Goal: Task Accomplishment & Management: Use online tool/utility

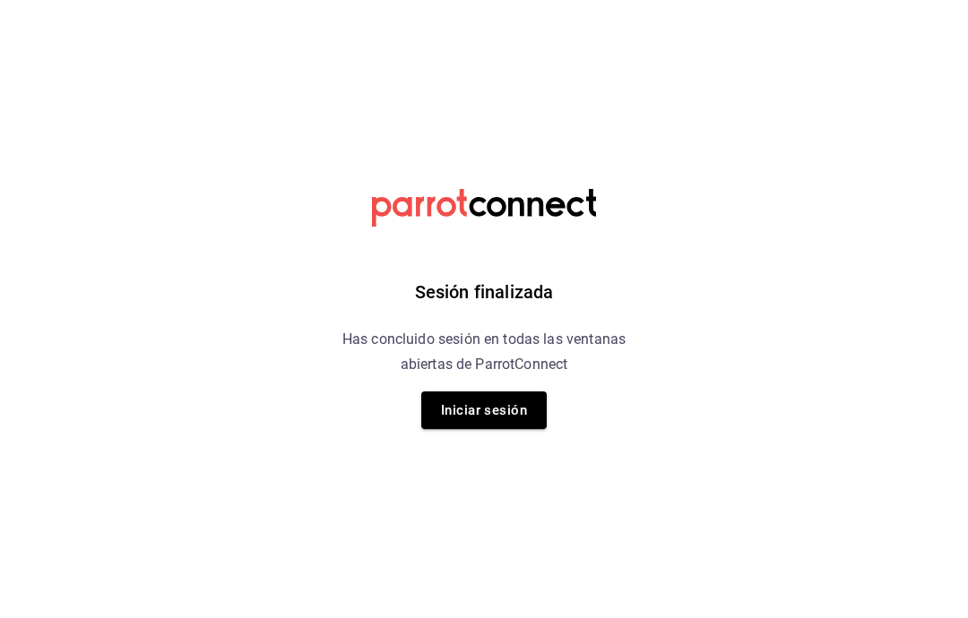
click at [503, 407] on button "Iniciar sesión" at bounding box center [483, 411] width 125 height 38
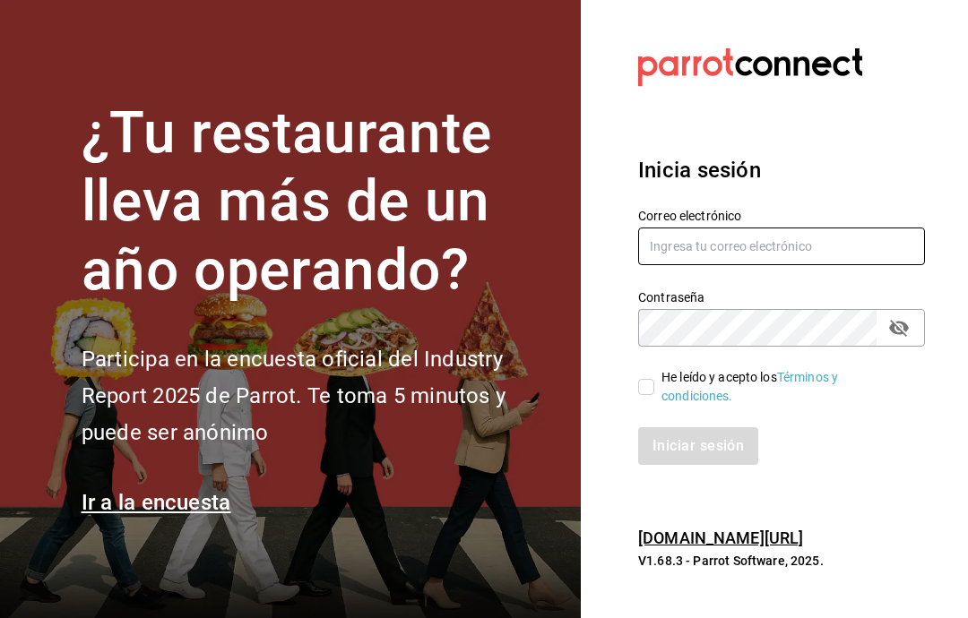
click at [842, 265] on input "text" at bounding box center [781, 247] width 287 height 38
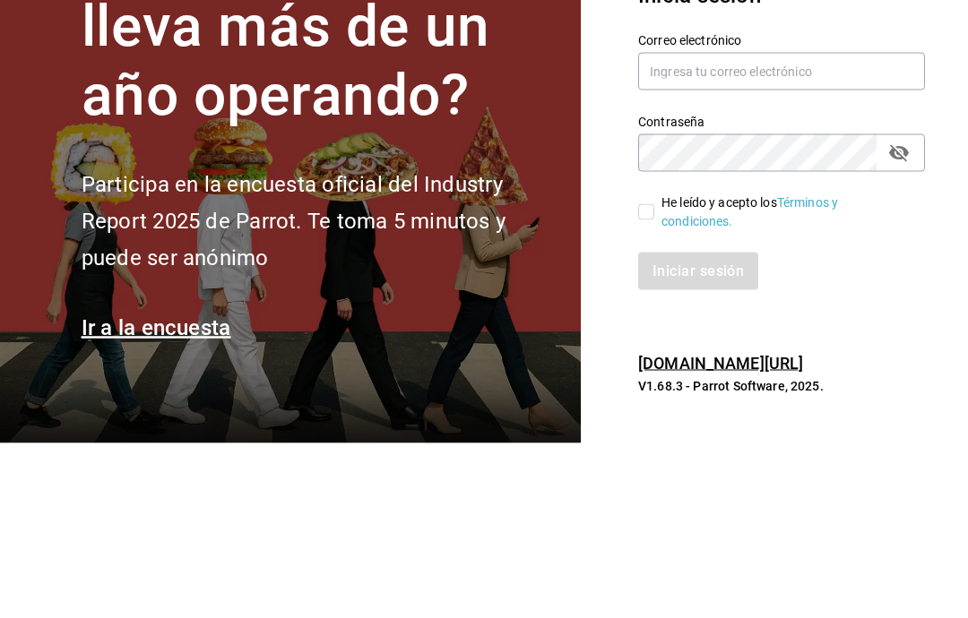
scroll to position [72, 0]
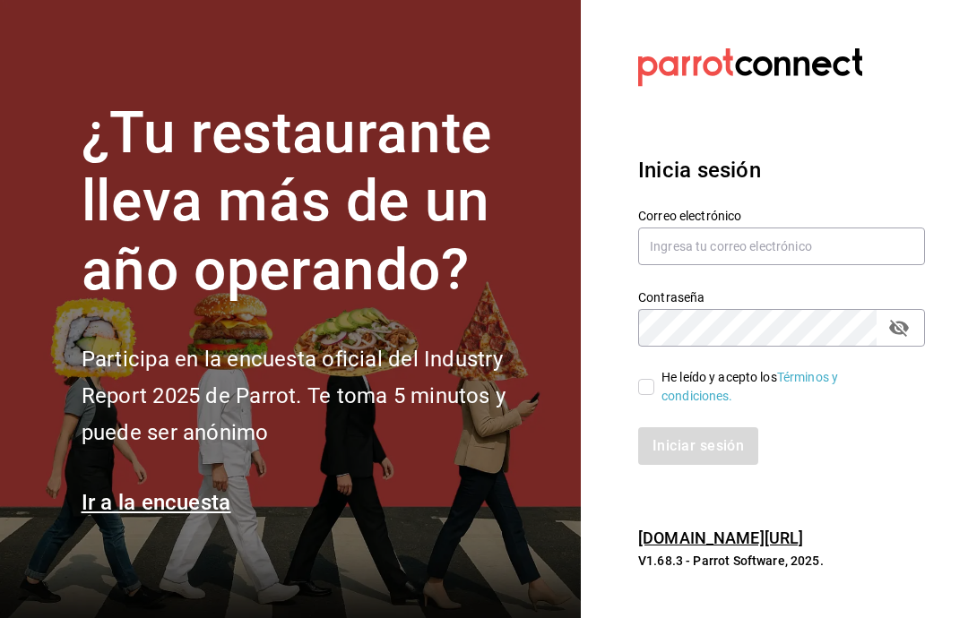
click at [653, 379] on input "He leído y acepto los Términos y condiciones." at bounding box center [646, 387] width 16 height 16
checkbox input "true"
click at [828, 265] on input "text" at bounding box center [781, 247] width 287 height 38
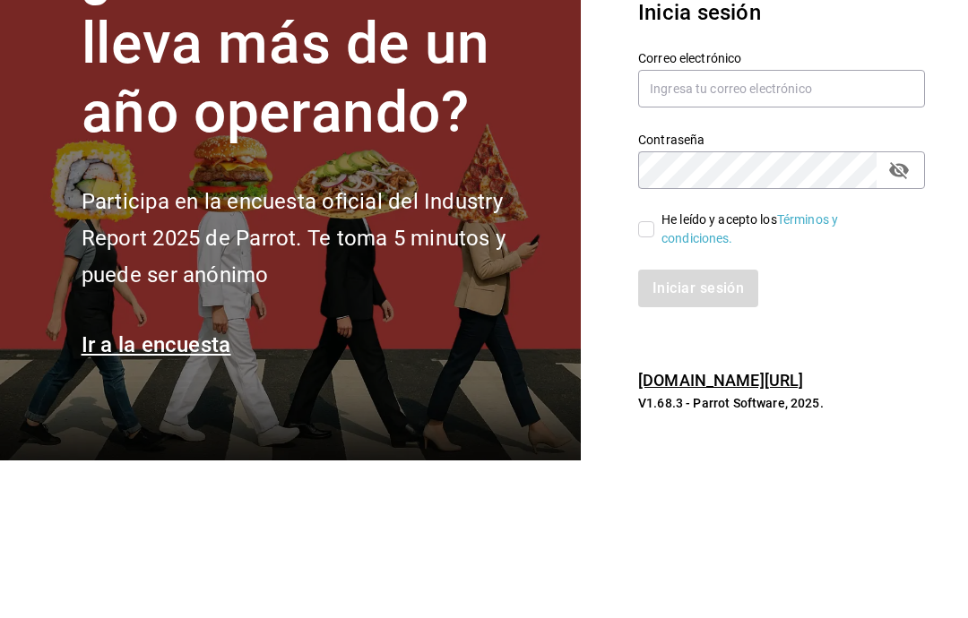
scroll to position [72, 0]
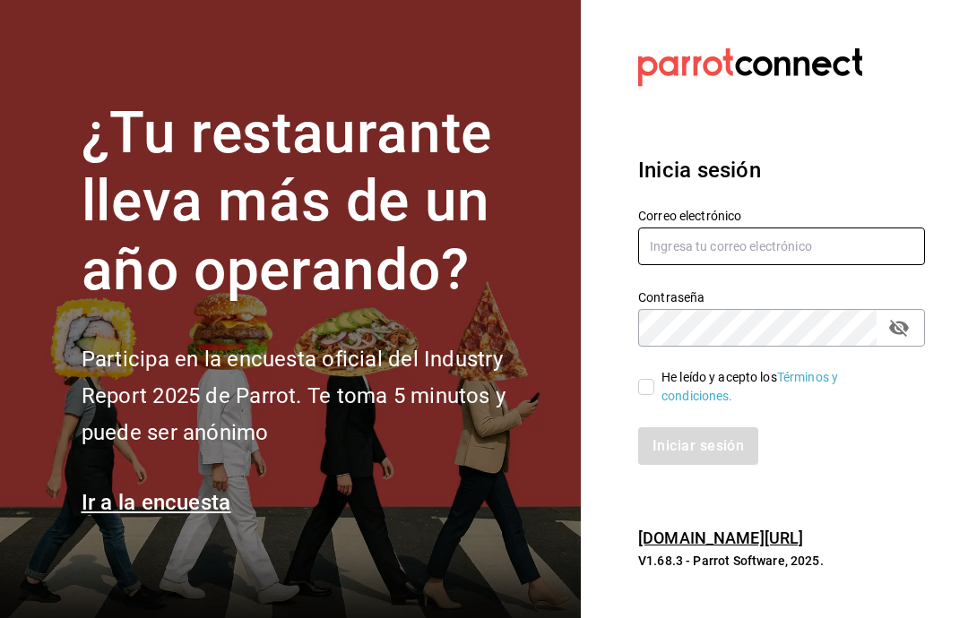
type input "[EMAIL_ADDRESS][DOMAIN_NAME]"
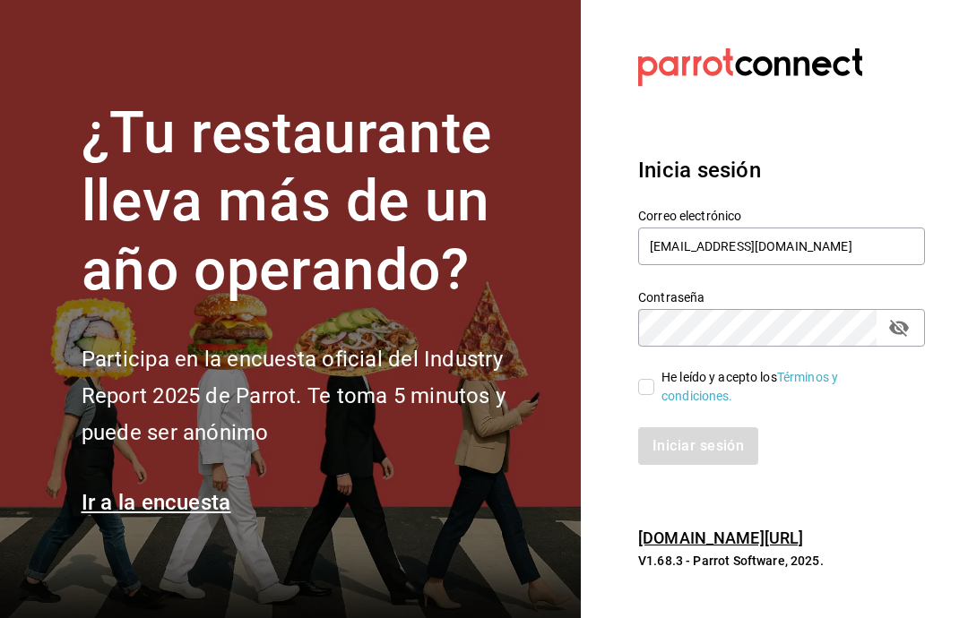
click at [640, 379] on input "He leído y acepto los Términos y condiciones." at bounding box center [646, 387] width 16 height 16
checkbox input "true"
click at [706, 428] on button "Iniciar sesión" at bounding box center [699, 447] width 122 height 38
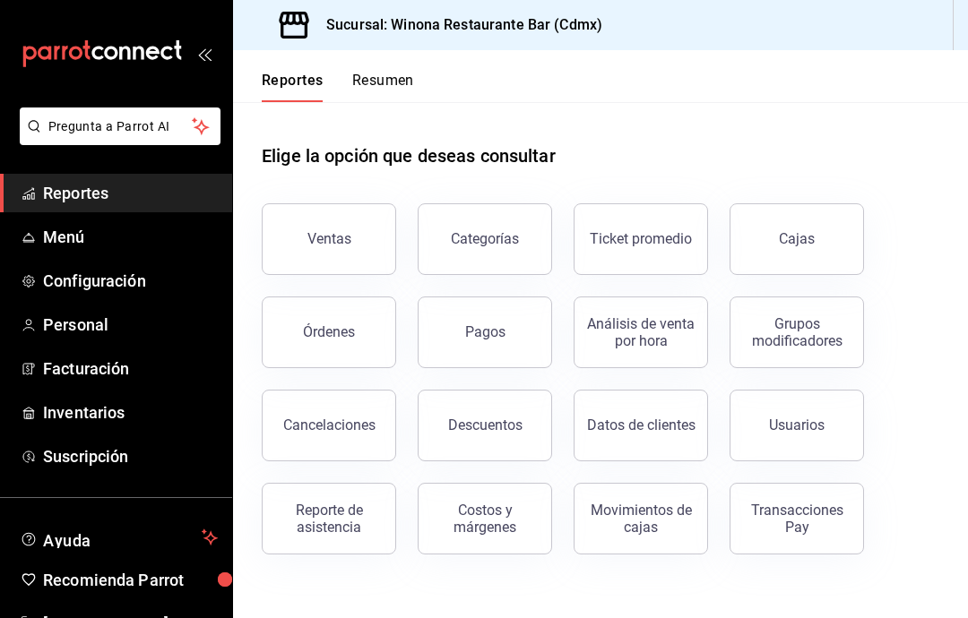
click at [120, 369] on span "Facturación" at bounding box center [130, 369] width 175 height 24
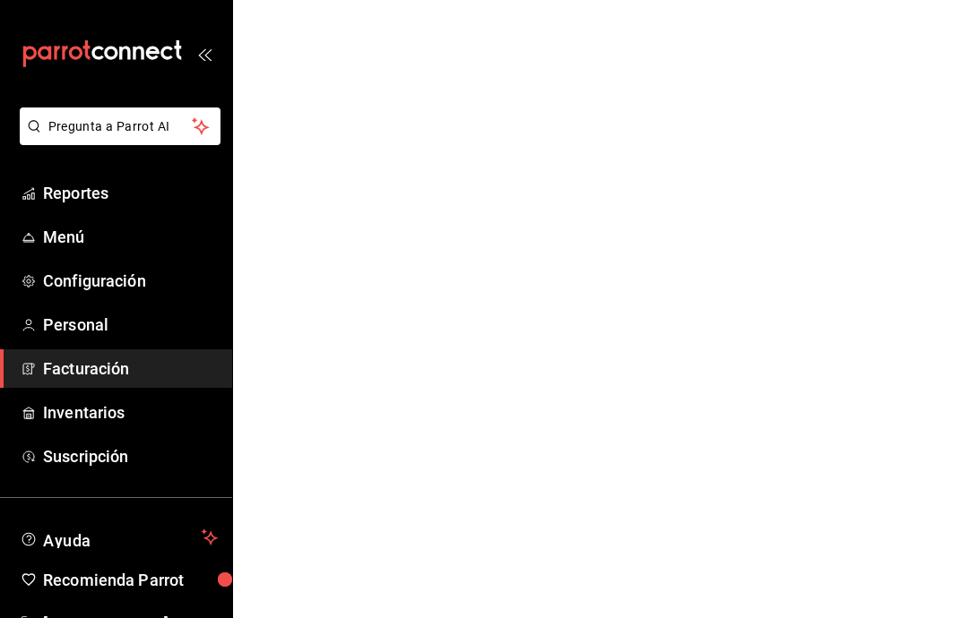
click at [109, 409] on span "Inventarios" at bounding box center [130, 413] width 175 height 24
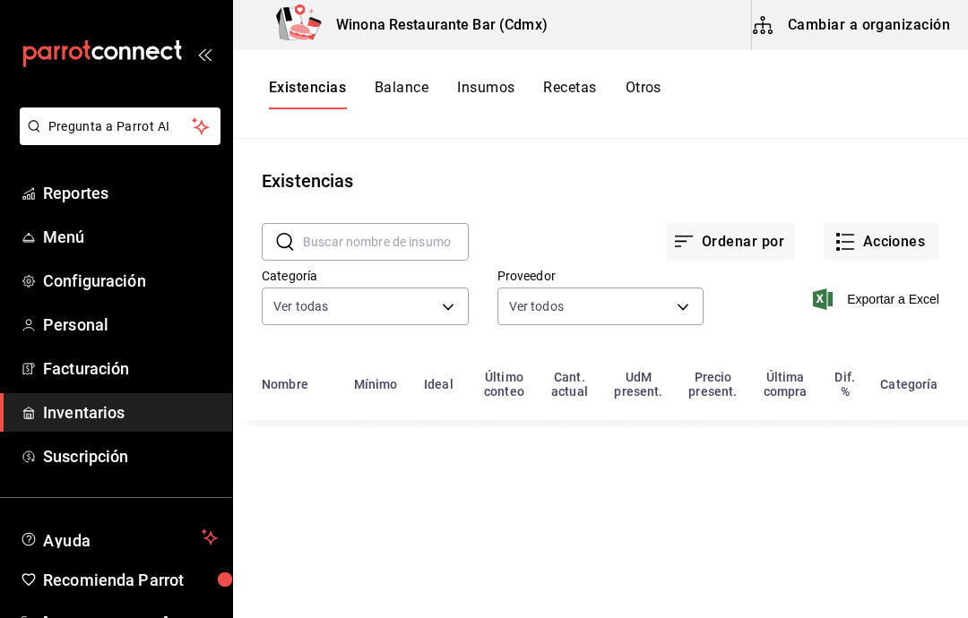
click at [897, 243] on button "Acciones" at bounding box center [882, 242] width 116 height 38
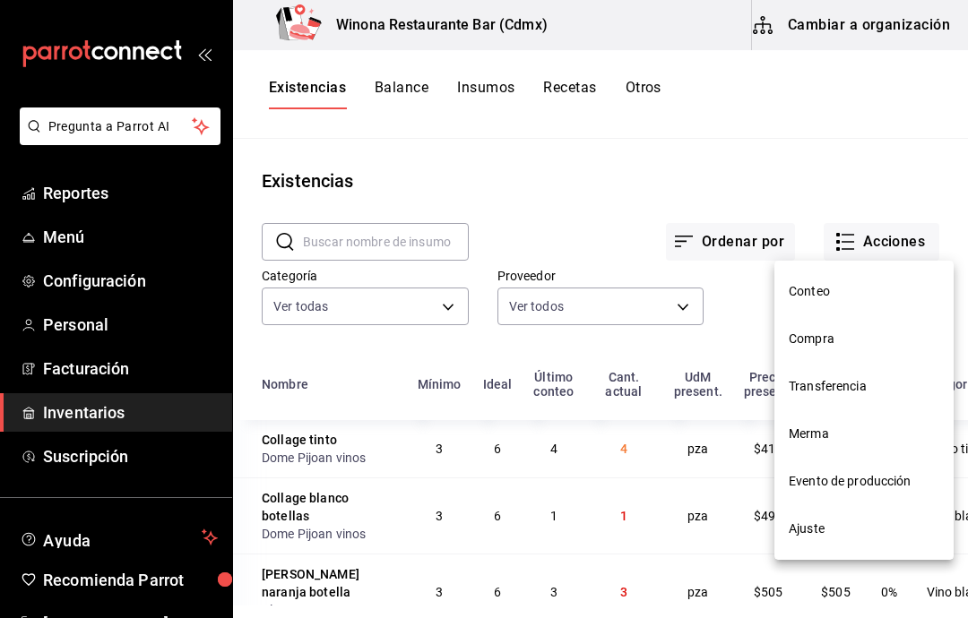
click at [855, 341] on span "Compra" at bounding box center [864, 339] width 151 height 19
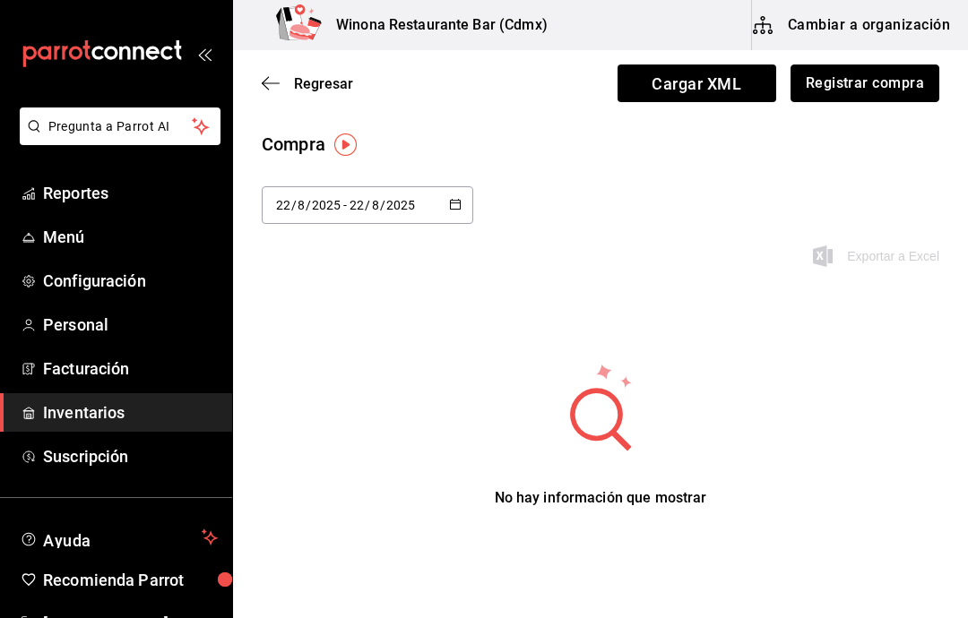
click at [877, 79] on button "Registrar compra" at bounding box center [865, 84] width 149 height 38
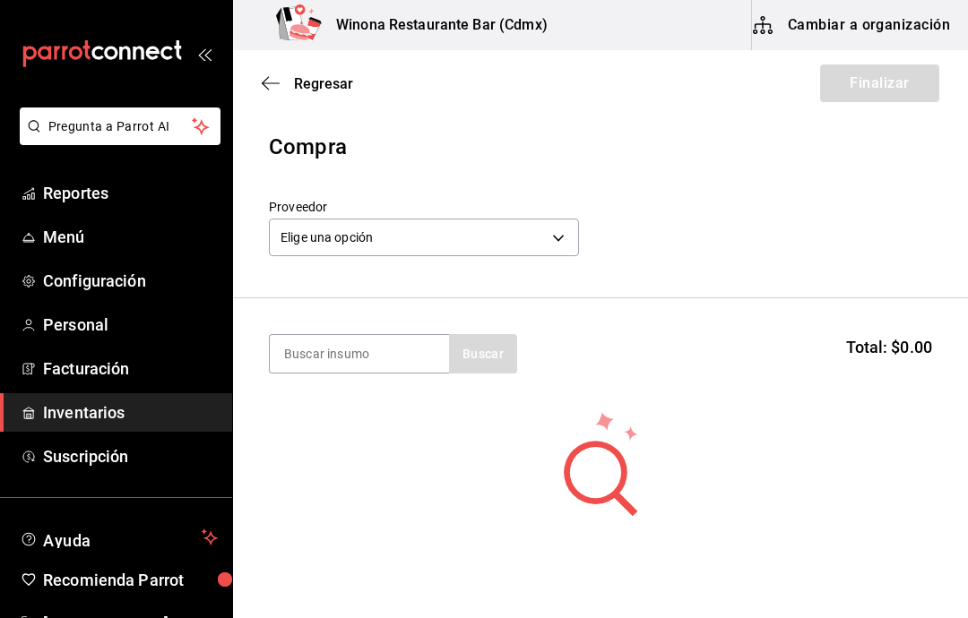
click at [555, 241] on body "Pregunta a Parrot AI Reportes Menú Configuración Personal Facturación Inventari…" at bounding box center [484, 258] width 968 height 517
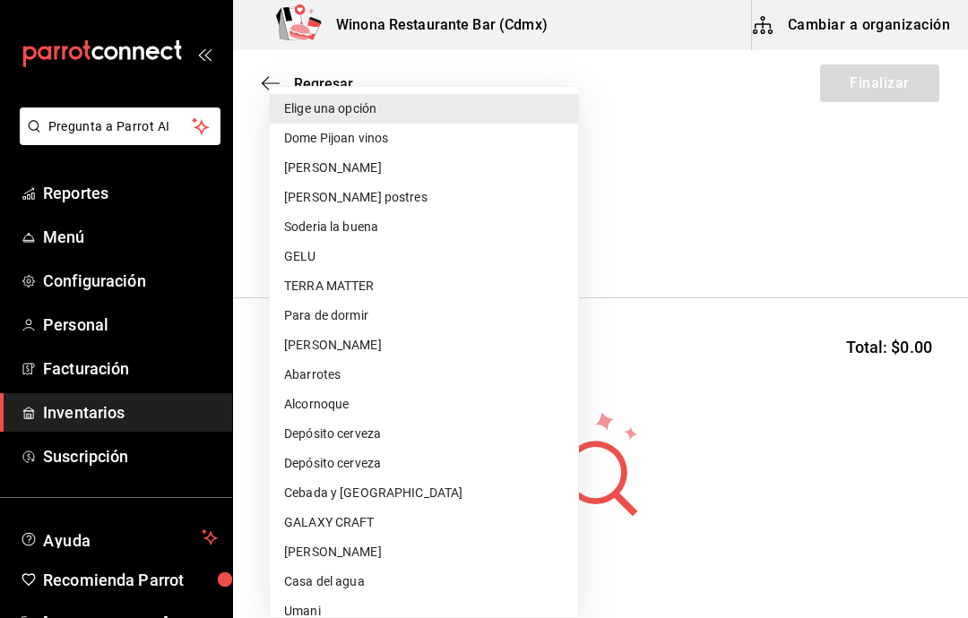
click at [341, 540] on li "[PERSON_NAME]" at bounding box center [424, 553] width 308 height 30
type input "929a8d76-eff4-46dc-805e-f9f867972782"
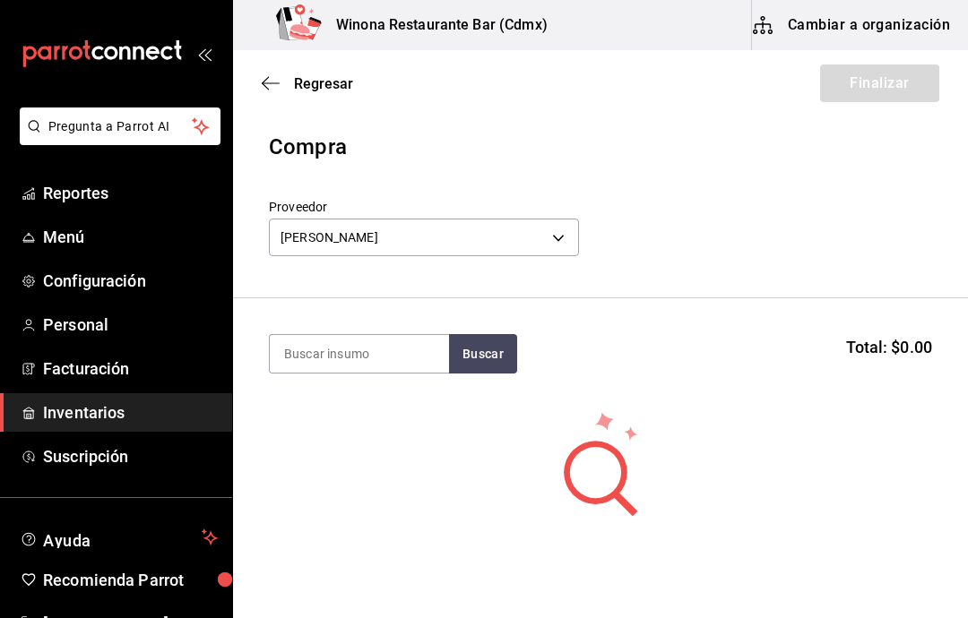
click at [376, 358] on input at bounding box center [359, 354] width 179 height 38
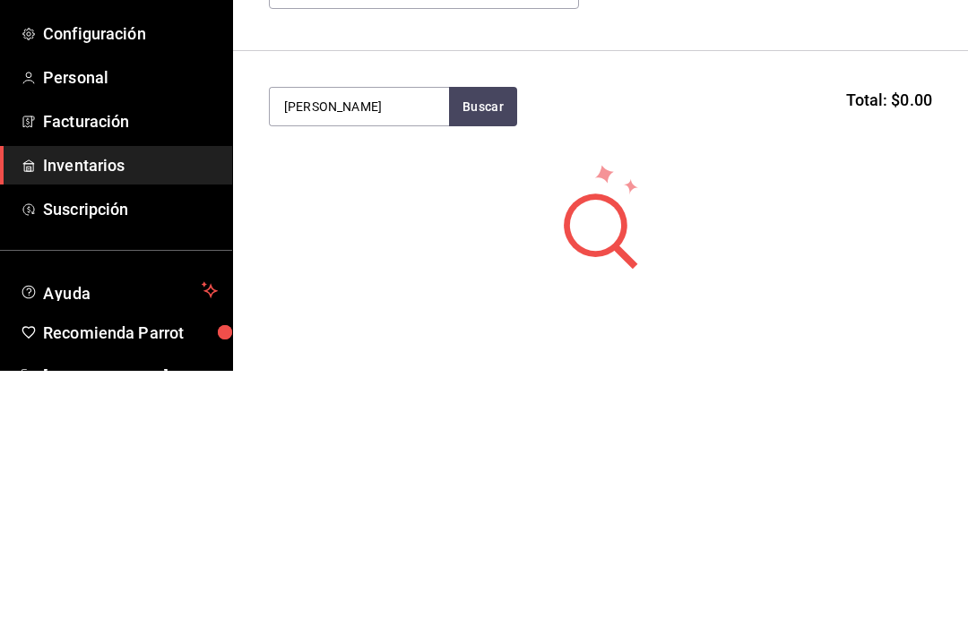
type input "[PERSON_NAME]"
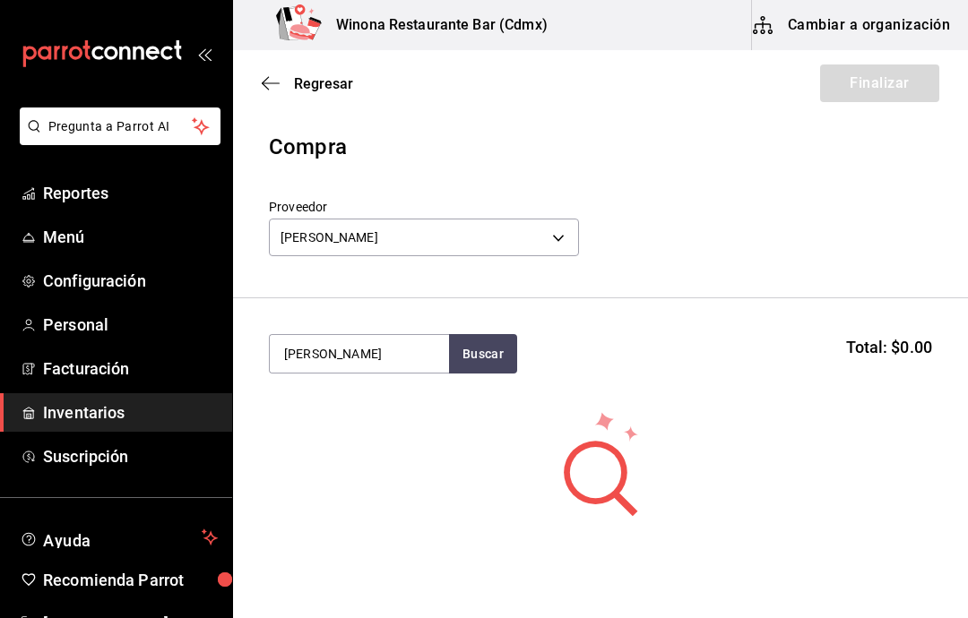
click at [400, 351] on input "[PERSON_NAME]" at bounding box center [359, 354] width 179 height 38
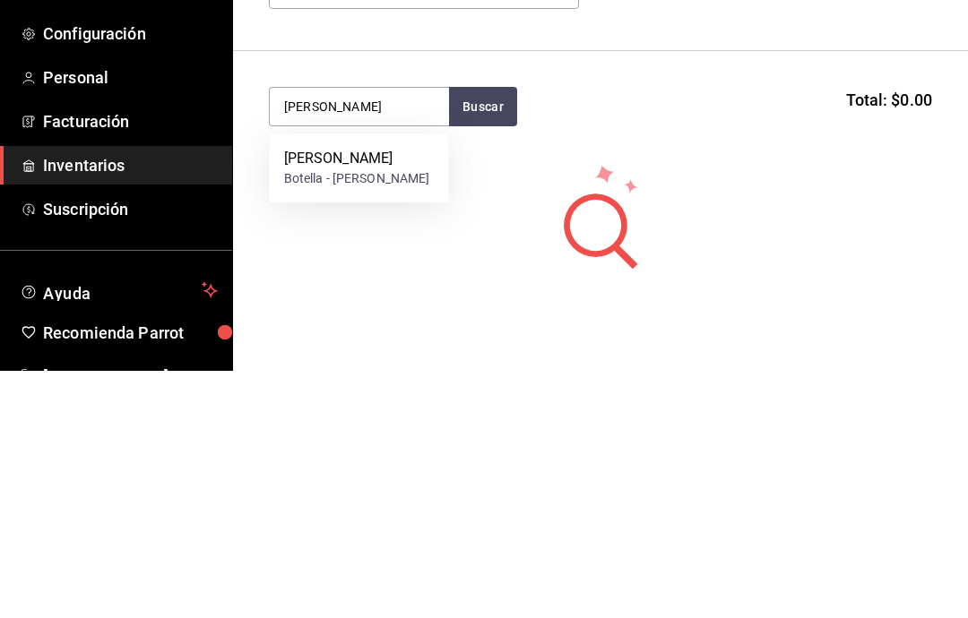
click at [384, 381] on div "[PERSON_NAME]" at bounding box center [359, 415] width 179 height 69
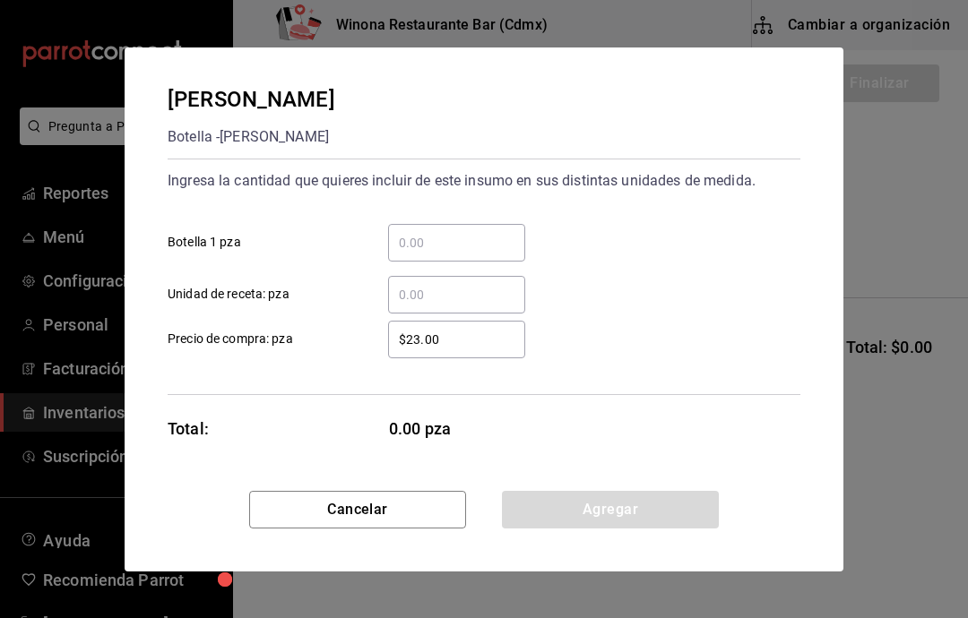
click at [509, 250] on input "​ Botella 1 pza" at bounding box center [456, 243] width 137 height 22
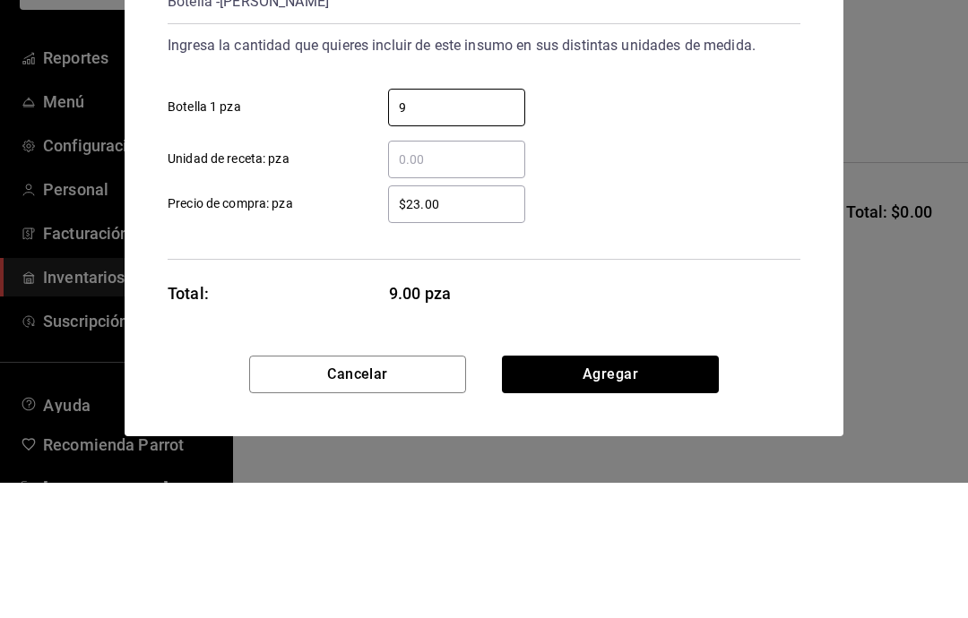
type input "96"
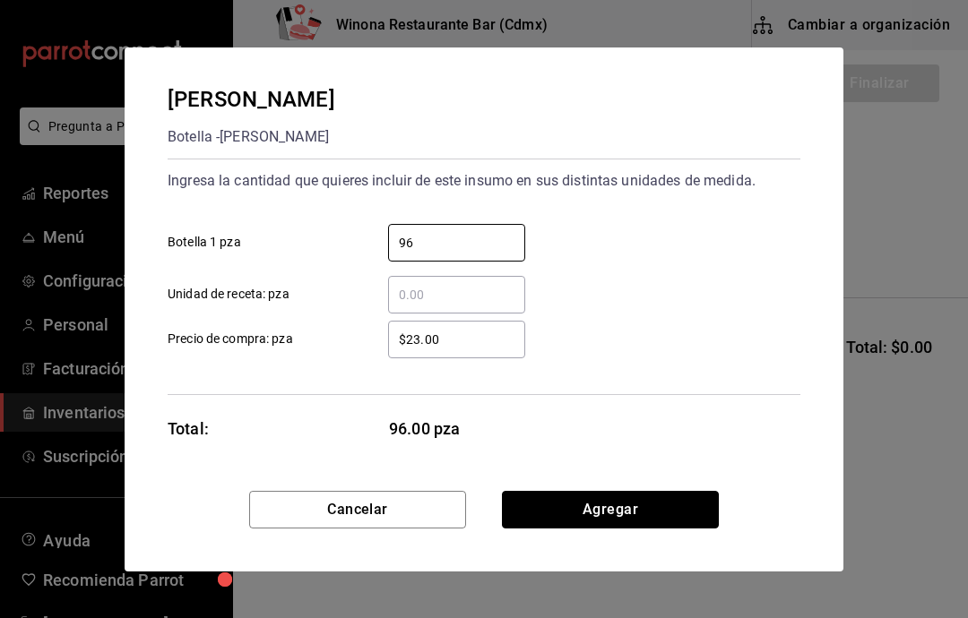
click at [673, 506] on button "Agregar" at bounding box center [610, 510] width 217 height 38
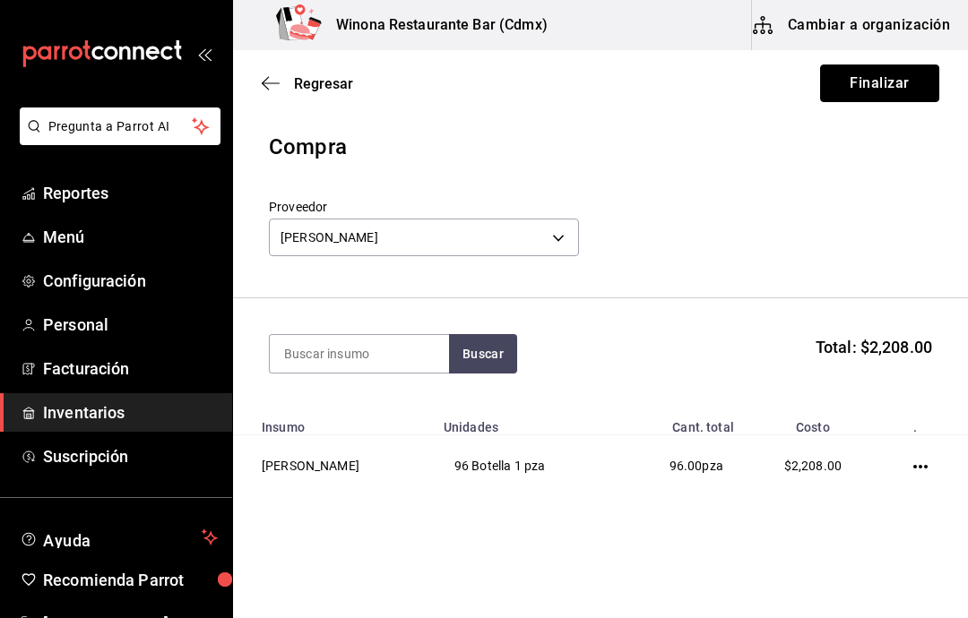
click at [891, 86] on button "Finalizar" at bounding box center [879, 84] width 119 height 38
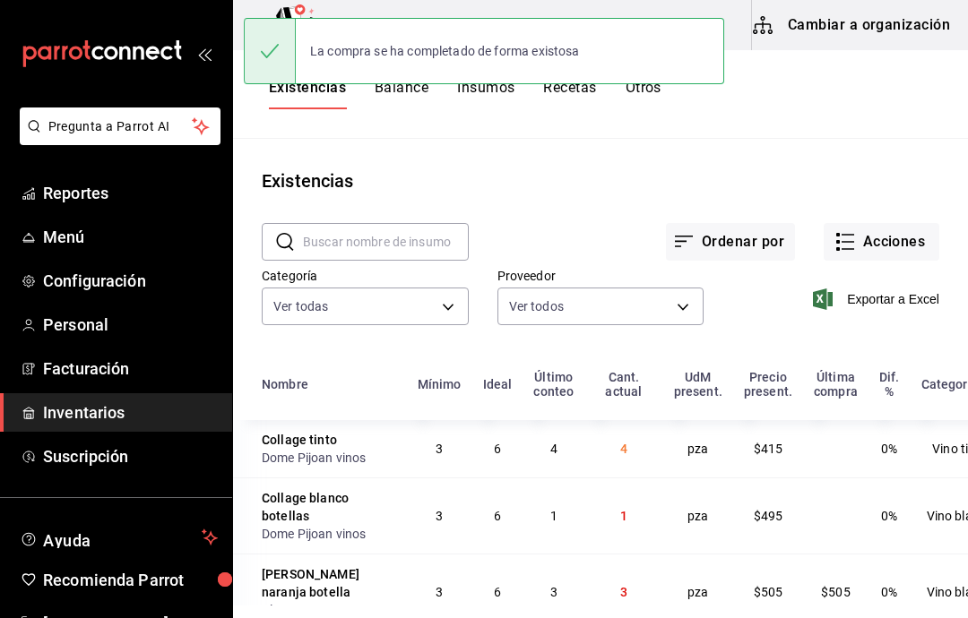
click at [903, 241] on button "Acciones" at bounding box center [882, 242] width 116 height 38
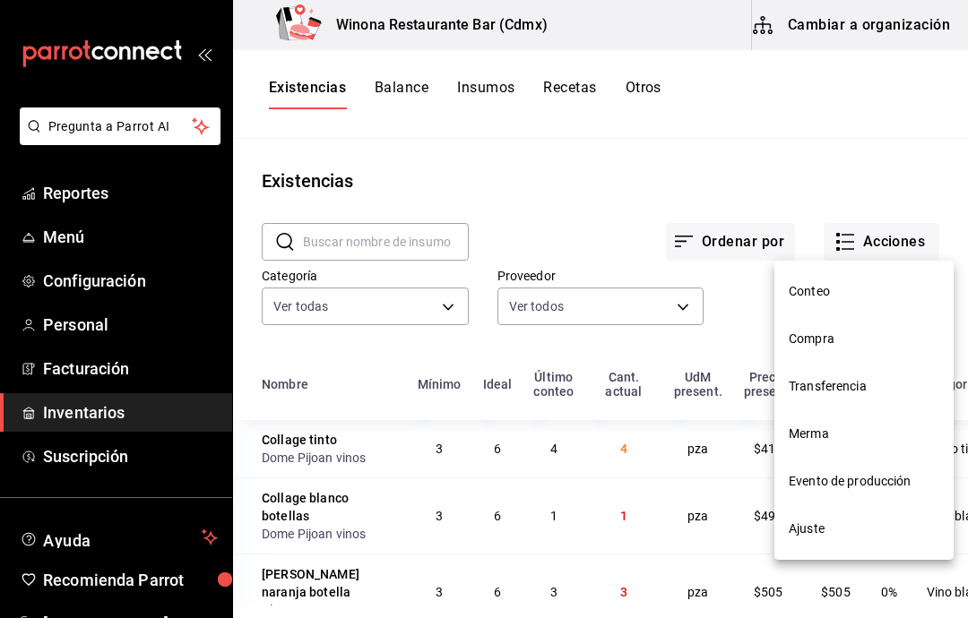
click at [849, 353] on li "Compra" at bounding box center [863, 339] width 179 height 48
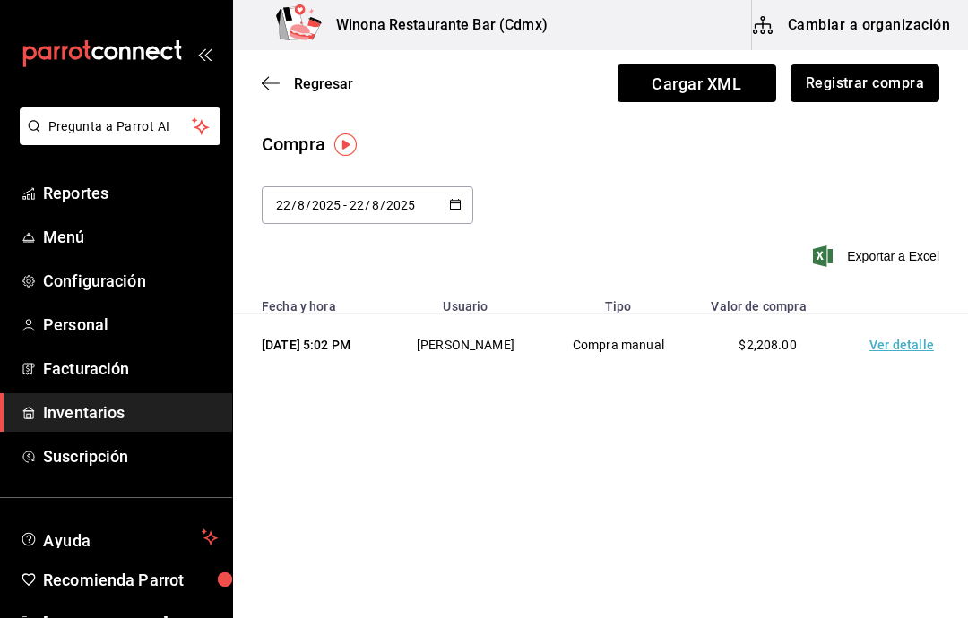
click at [888, 91] on button "Registrar compra" at bounding box center [865, 84] width 149 height 38
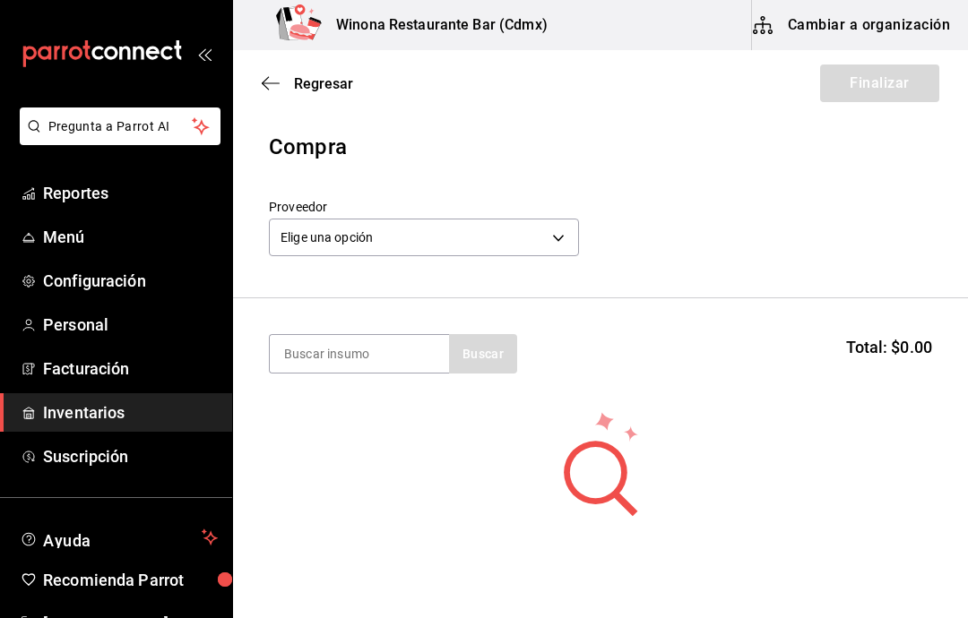
click at [539, 249] on body "Pregunta a Parrot AI Reportes Menú Configuración Personal Facturación Inventari…" at bounding box center [484, 258] width 968 height 517
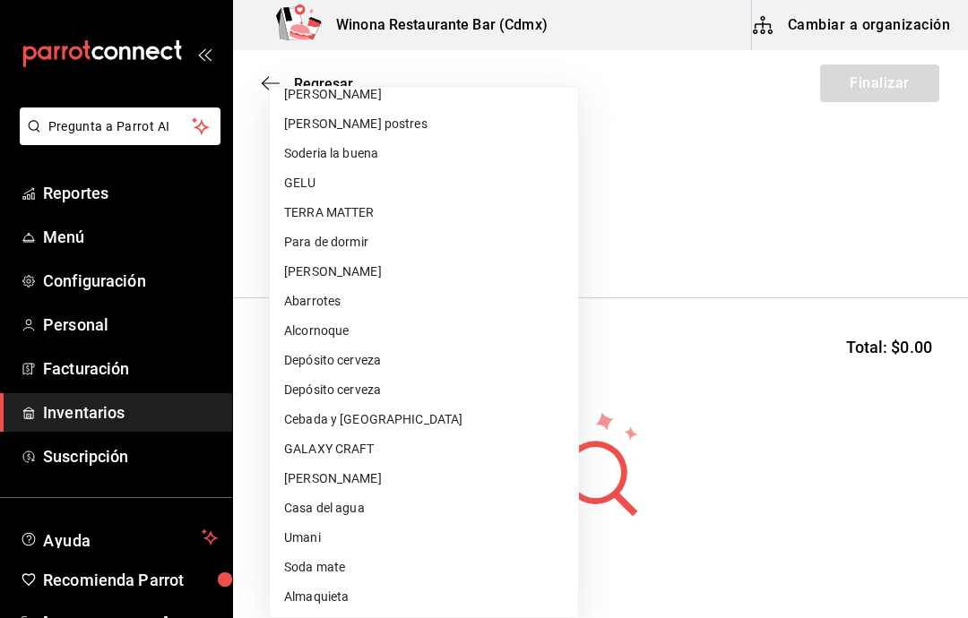
scroll to position [101, 0]
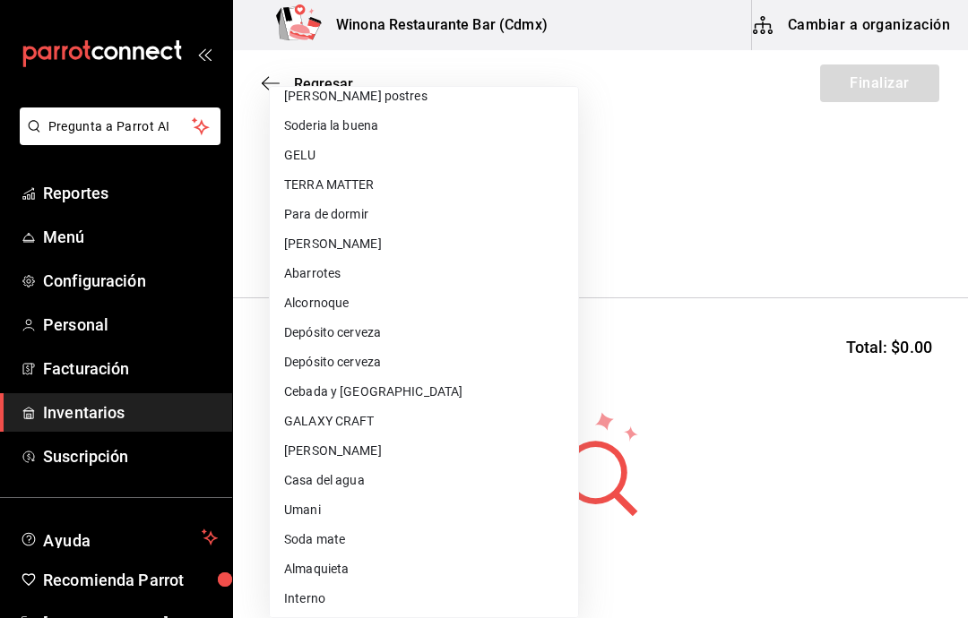
click at [391, 421] on li "GALAXY CRAFT" at bounding box center [424, 422] width 308 height 30
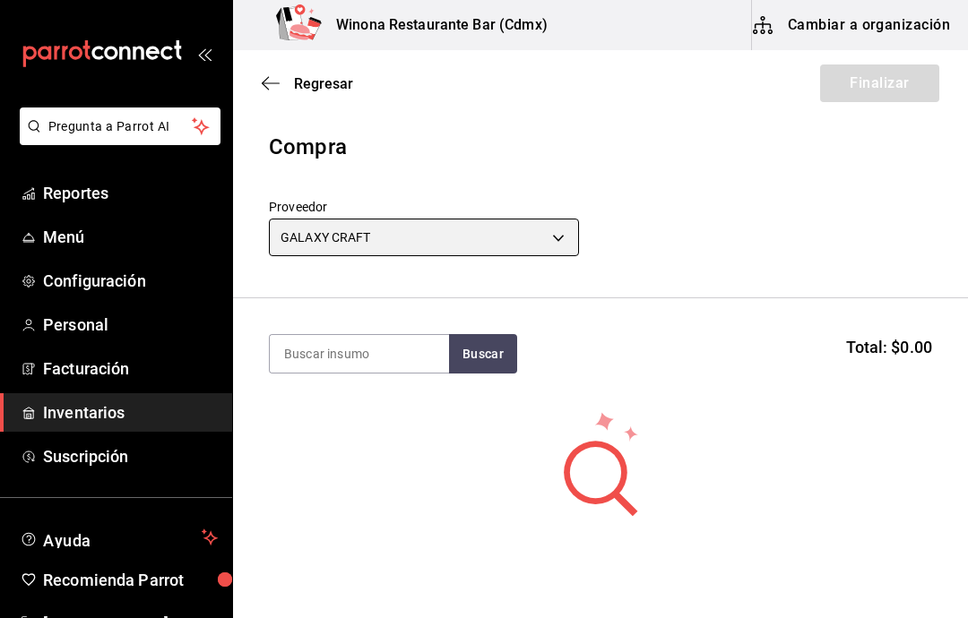
type input "856c2af6-beeb-4fad-8eac-c8c73284cea1"
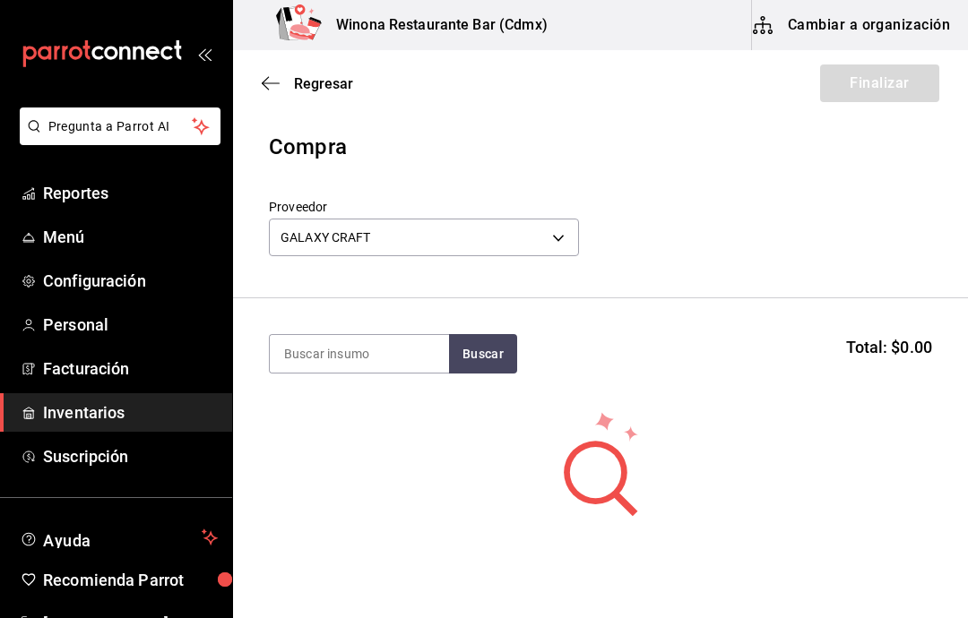
click at [380, 353] on input at bounding box center [359, 354] width 179 height 38
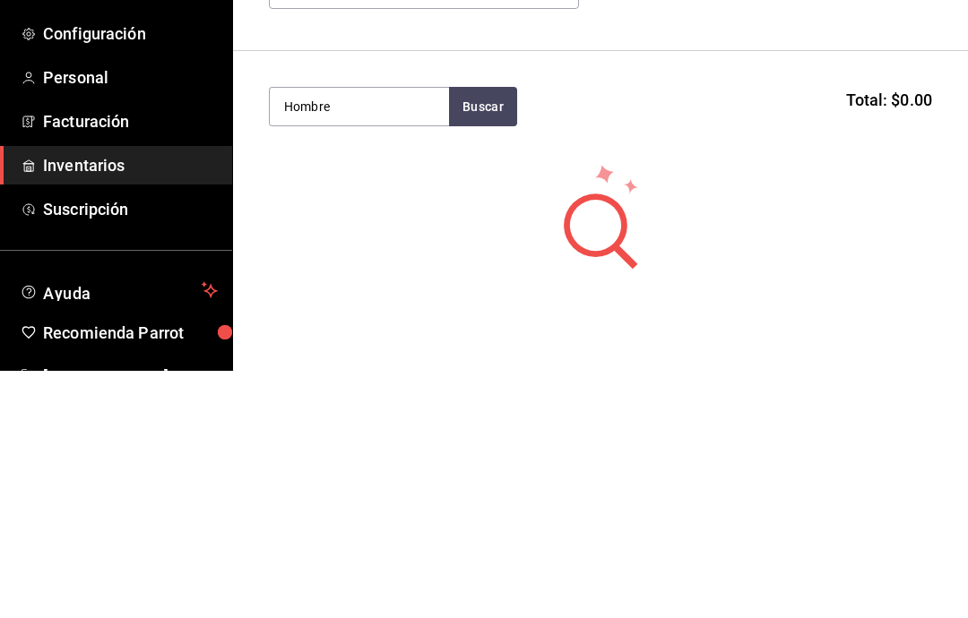
type input "Hombre"
click at [382, 417] on div "Botella - GALAXY CRAFT" at bounding box center [353, 426] width 139 height 19
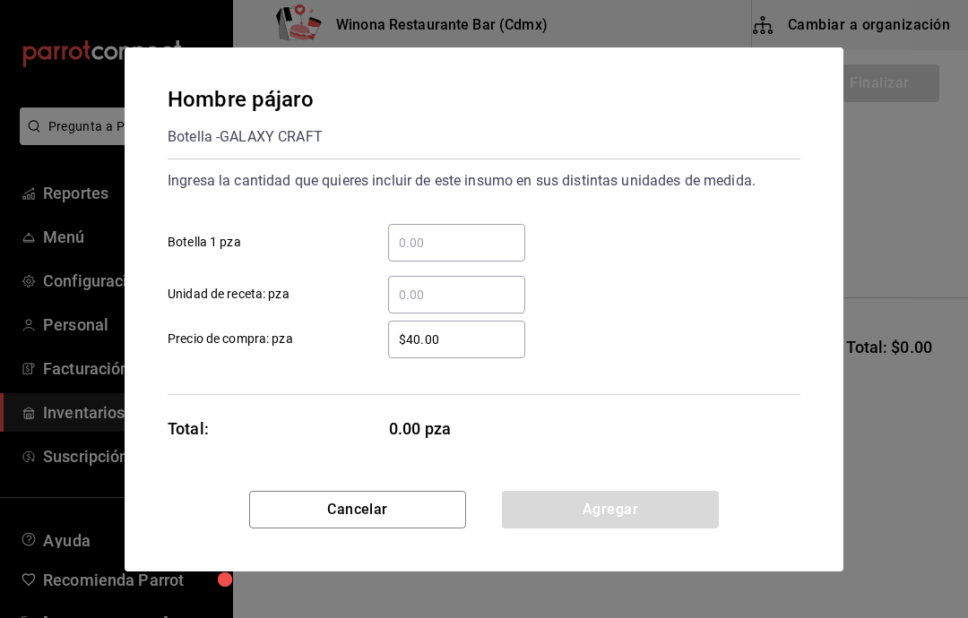
click at [472, 235] on input "​ Botella 1 pza" at bounding box center [456, 243] width 137 height 22
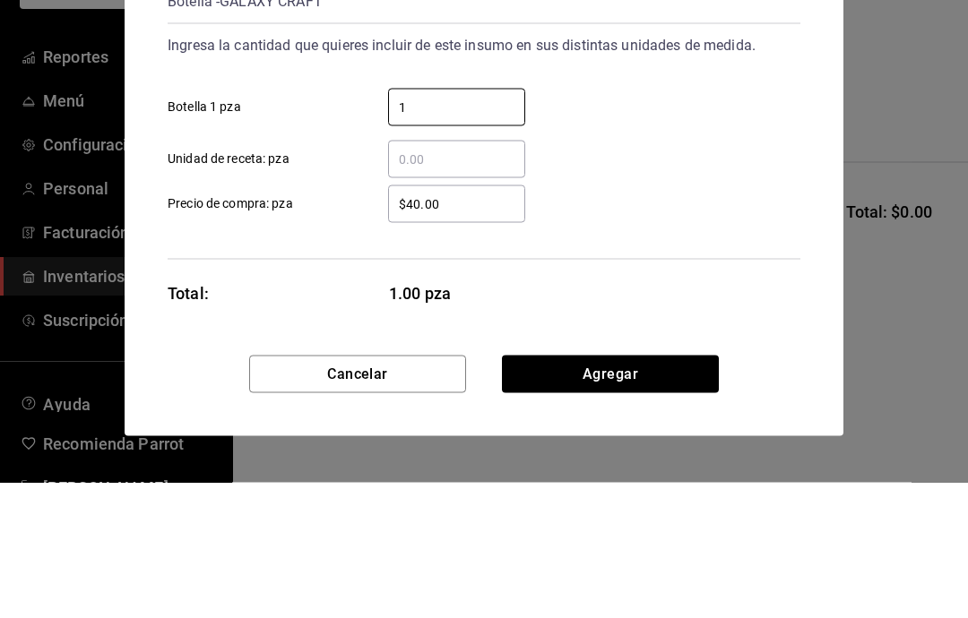
type input "10"
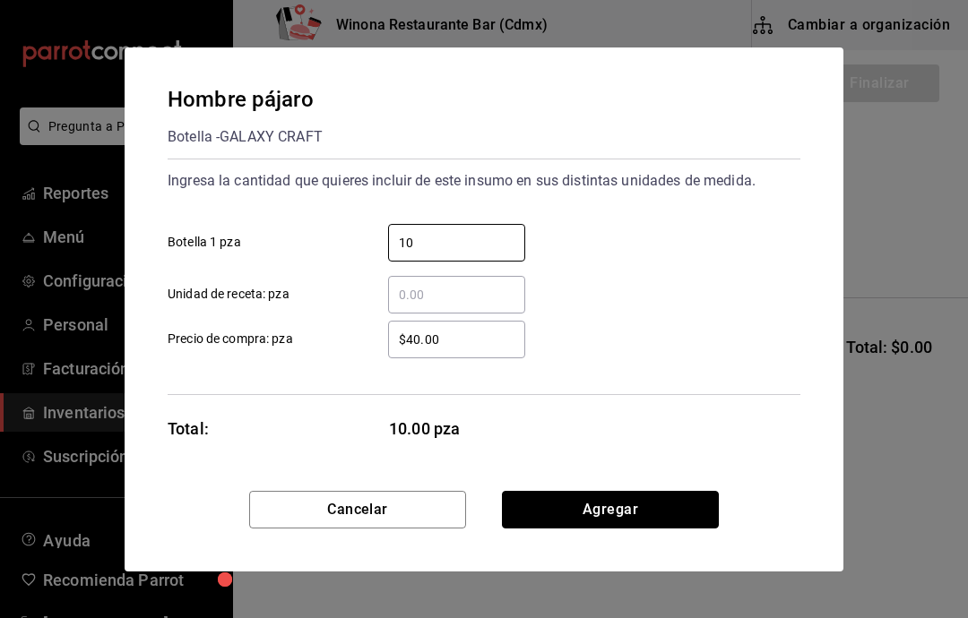
click at [627, 504] on button "Agregar" at bounding box center [610, 510] width 217 height 38
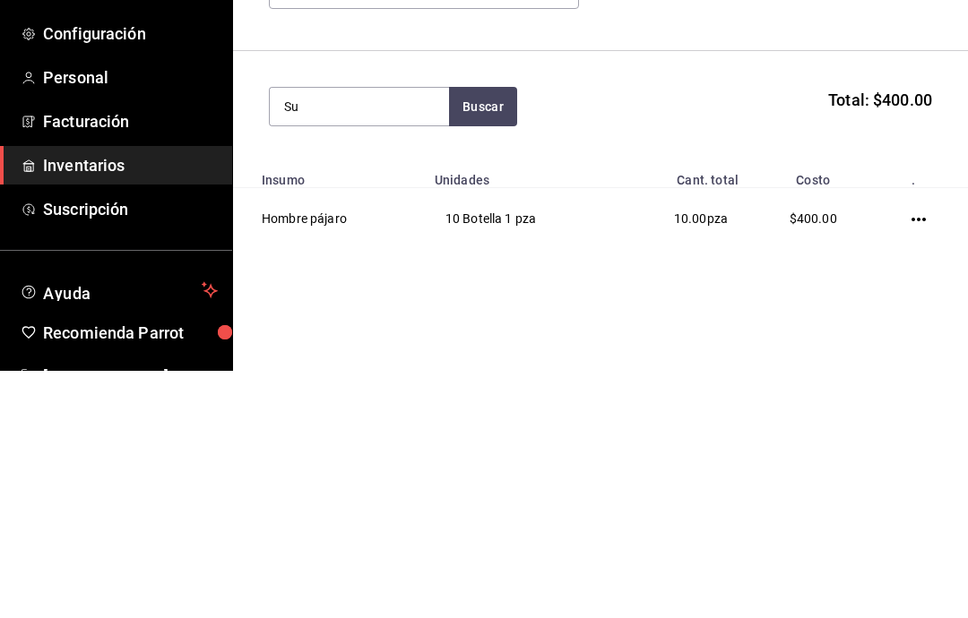
type input "S"
type input "[PERSON_NAME]"
click at [392, 395] on div "Súper Lupe" at bounding box center [353, 406] width 139 height 22
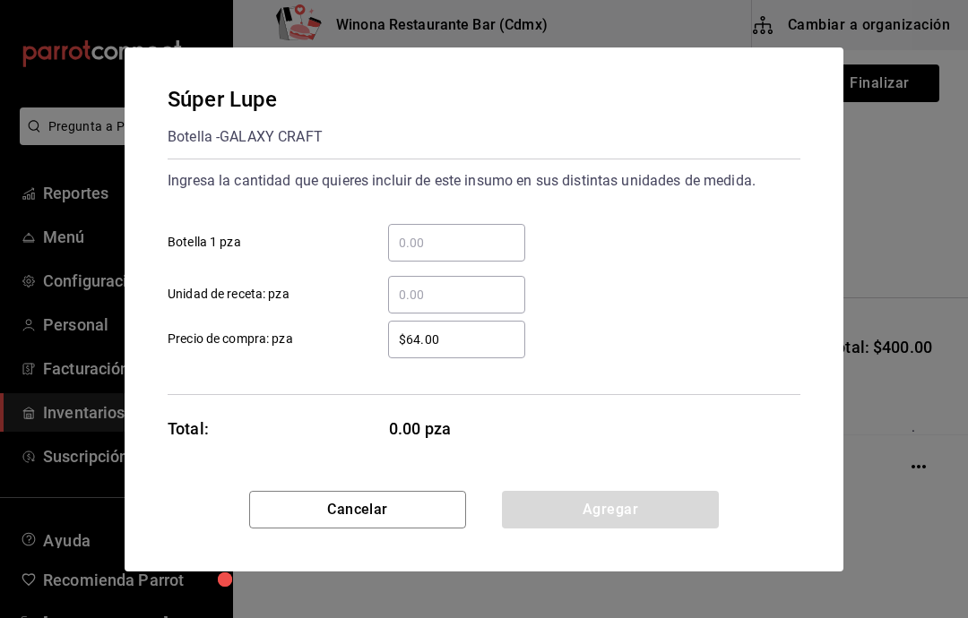
click at [515, 232] on input "​ Botella 1 pza" at bounding box center [456, 243] width 137 height 22
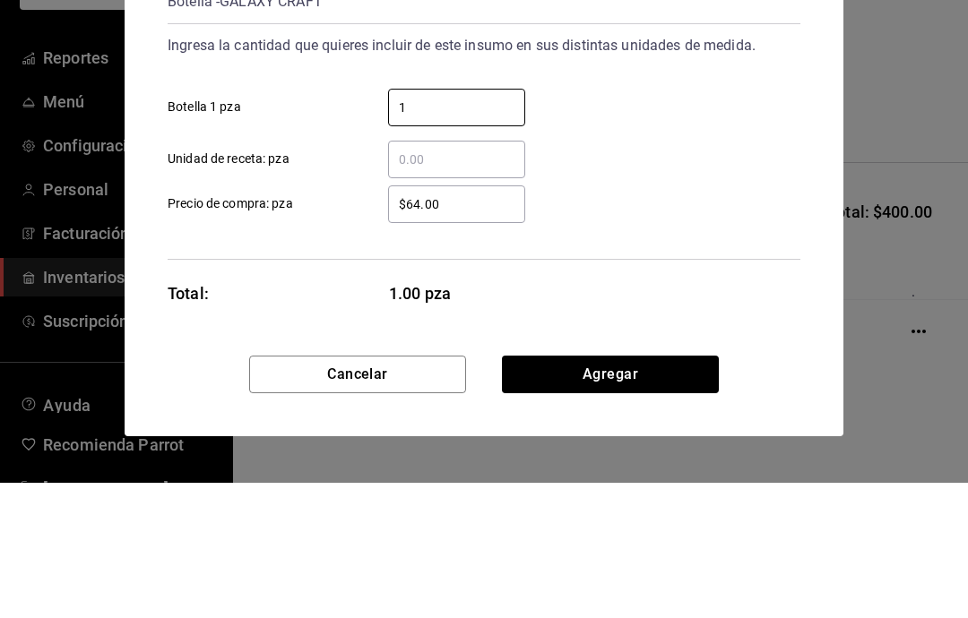
type input "15"
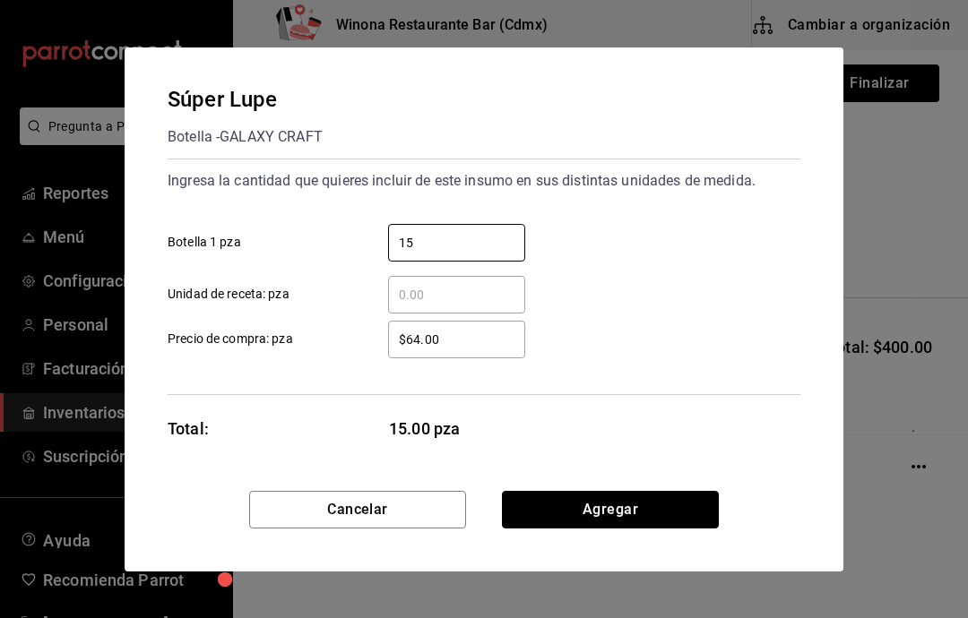
click at [670, 518] on button "Agregar" at bounding box center [610, 510] width 217 height 38
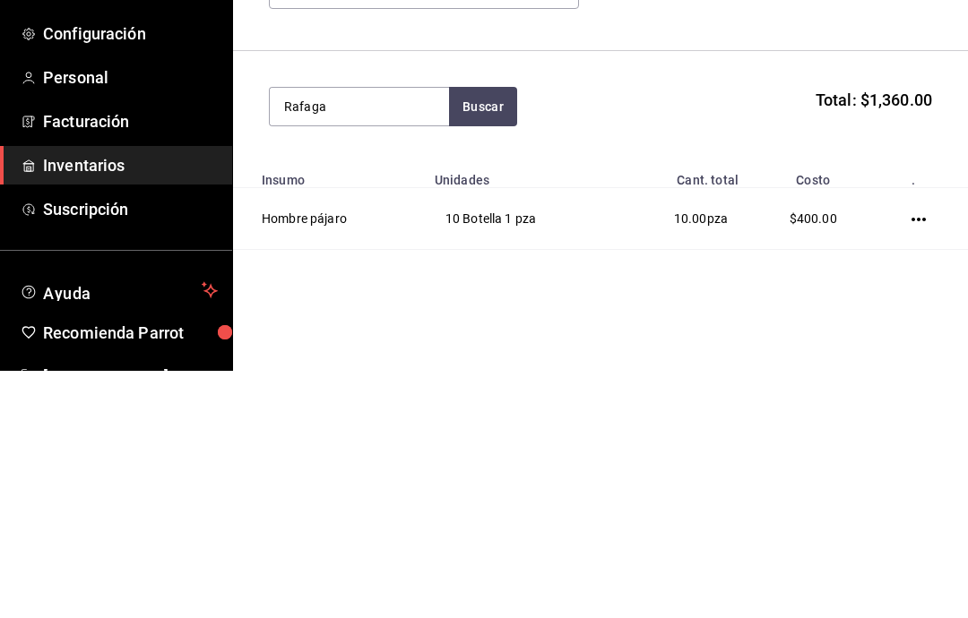
type input "Rafaga"
click at [382, 417] on div "Botella - GALAXY CRAFT" at bounding box center [353, 426] width 139 height 19
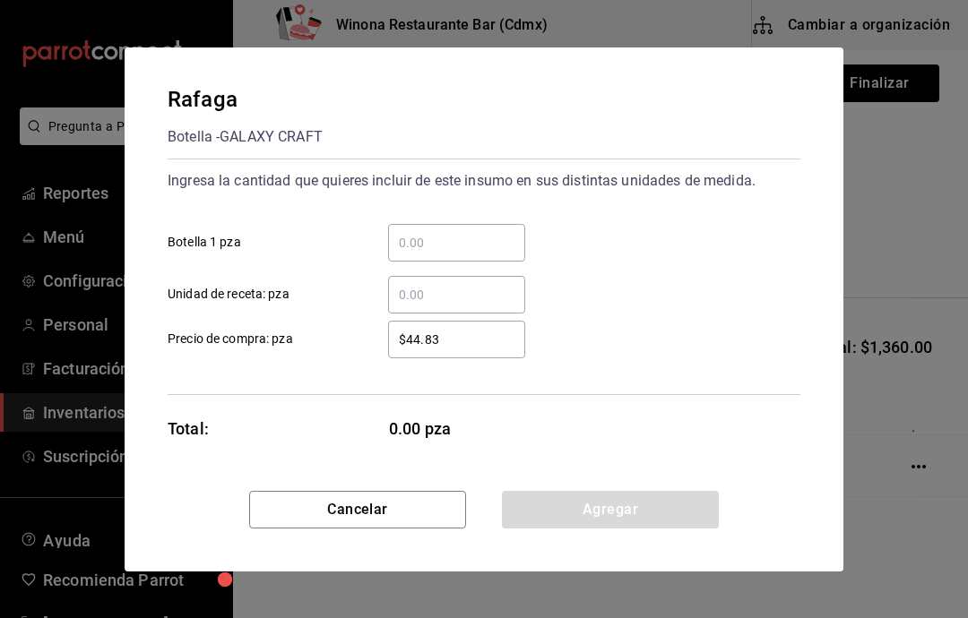
click at [473, 248] on input "​ Botella 1 pza" at bounding box center [456, 243] width 137 height 22
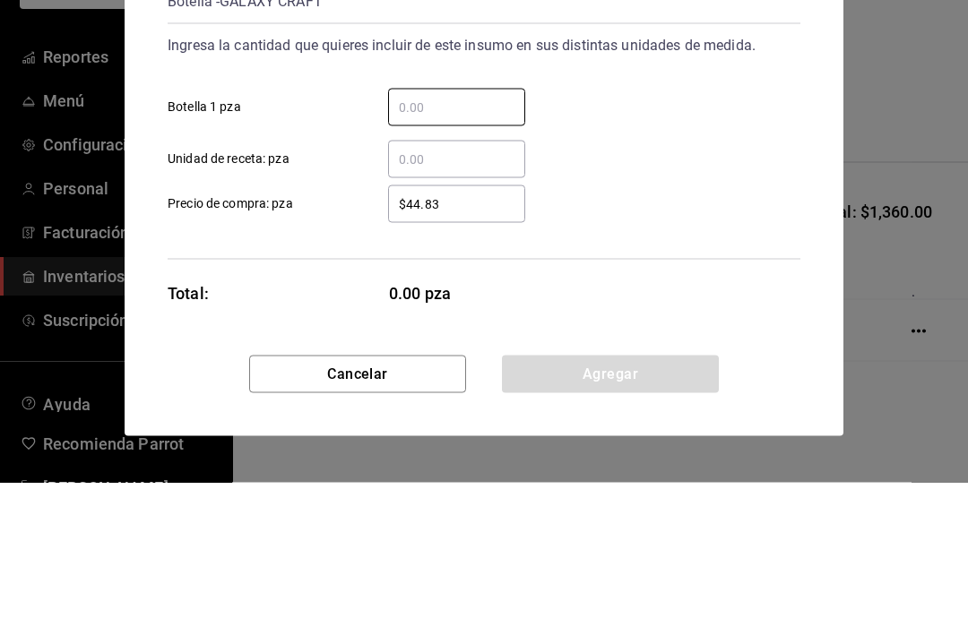
type input "5"
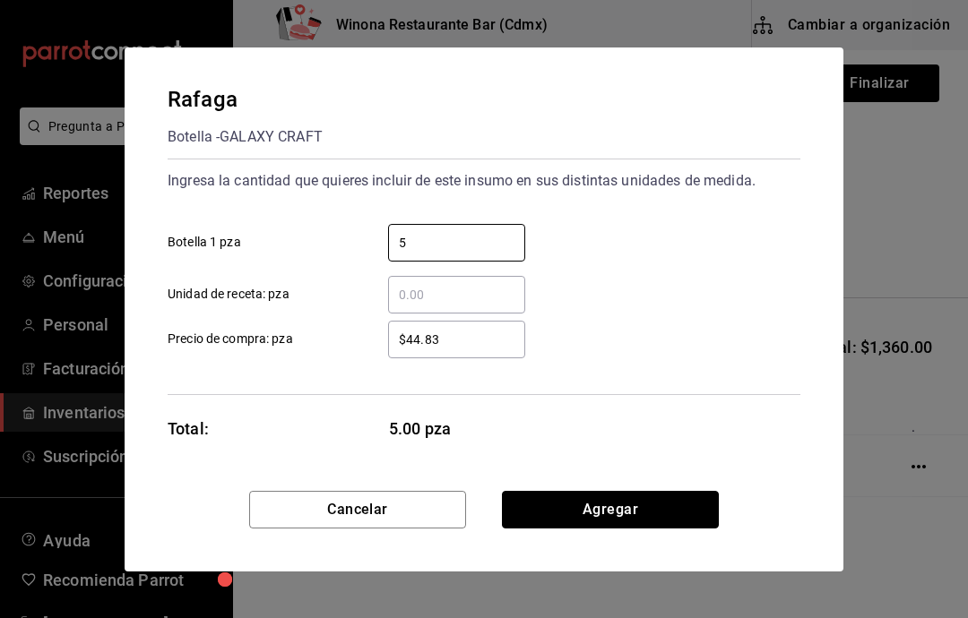
click at [698, 515] on button "Agregar" at bounding box center [610, 510] width 217 height 38
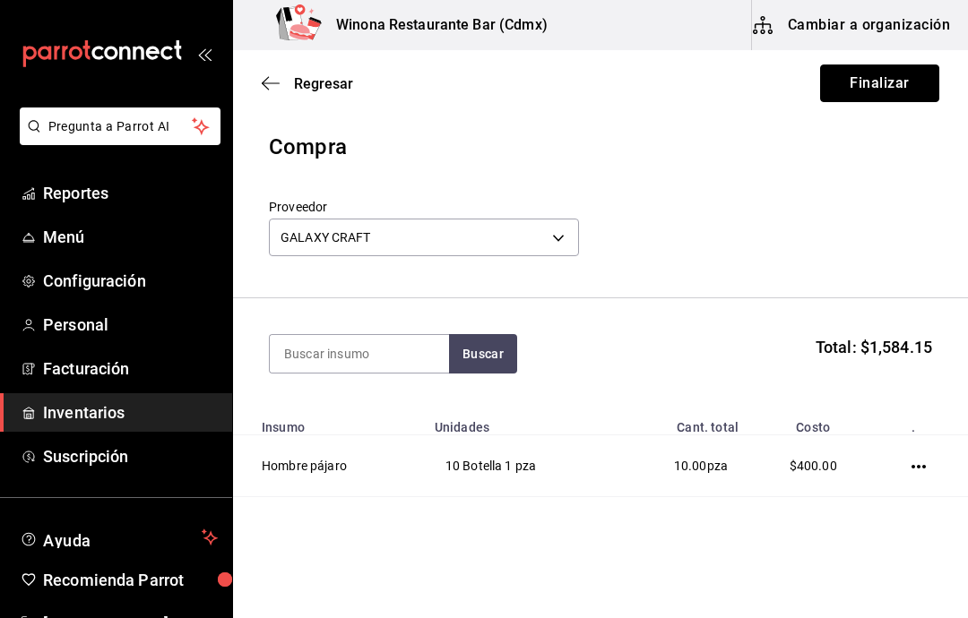
click at [904, 80] on button "Finalizar" at bounding box center [879, 84] width 119 height 38
